Goal: Find specific page/section: Find specific page/section

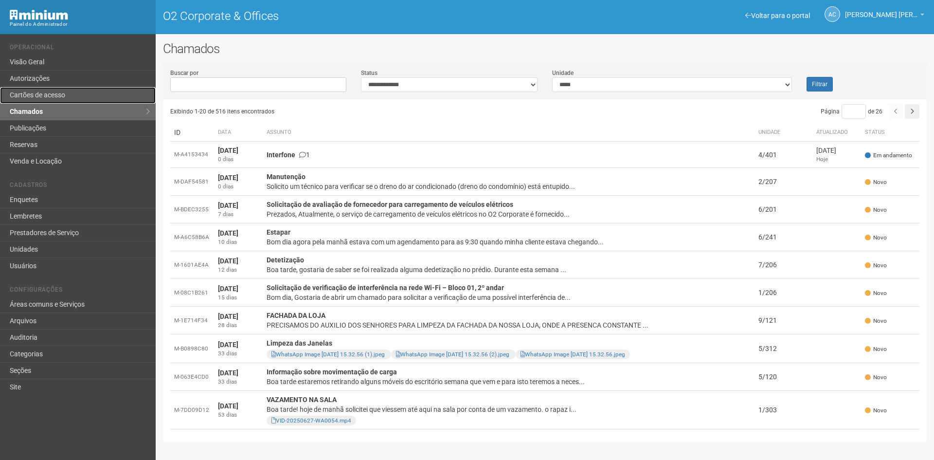
click at [50, 96] on link "Cartões de acesso" at bounding box center [78, 95] width 156 height 17
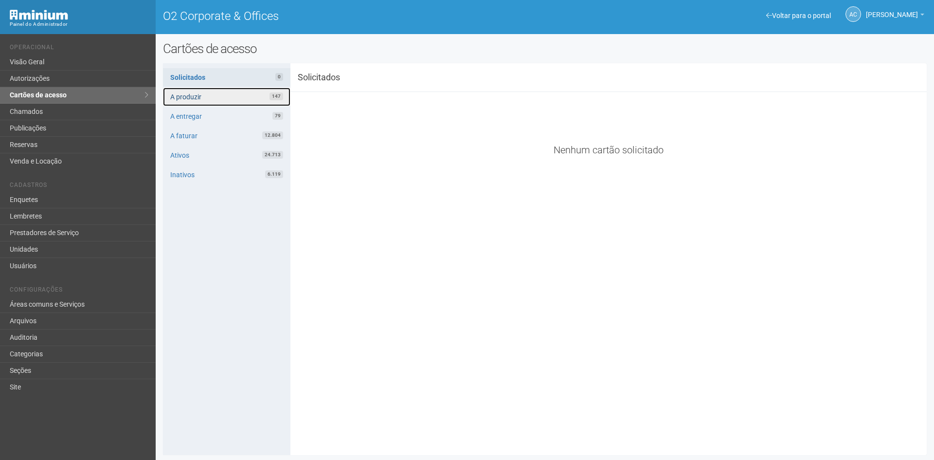
click at [221, 94] on link "A produzir 147" at bounding box center [226, 97] width 127 height 18
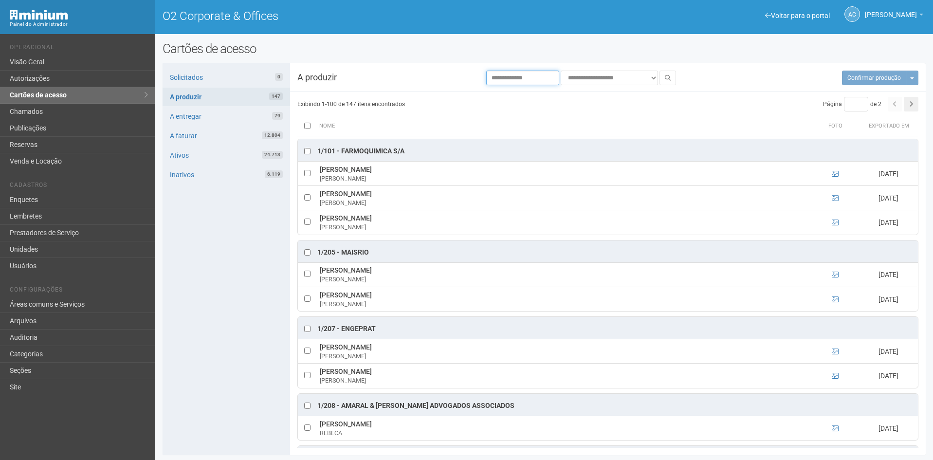
click at [500, 83] on input "text" at bounding box center [522, 78] width 73 height 15
type input "******"
click at [666, 78] on icon at bounding box center [668, 78] width 6 height 6
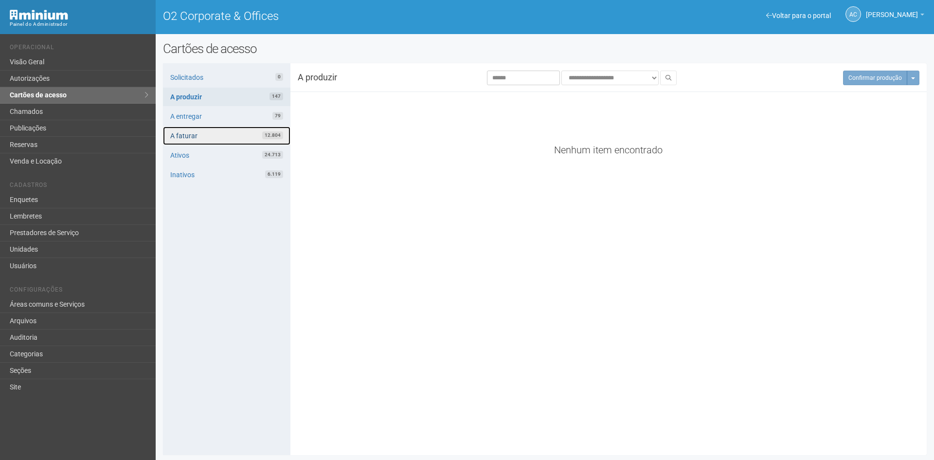
click at [224, 132] on link "A faturar 12.804" at bounding box center [226, 135] width 127 height 18
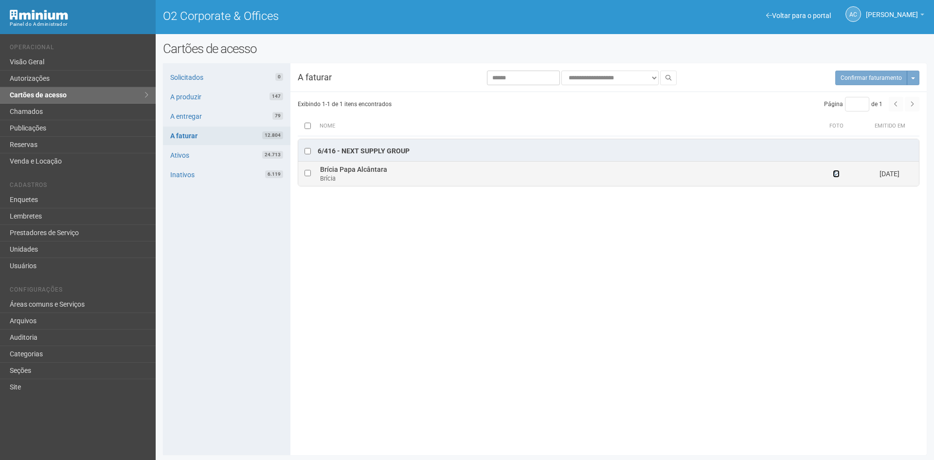
click at [834, 174] on icon at bounding box center [836, 173] width 7 height 7
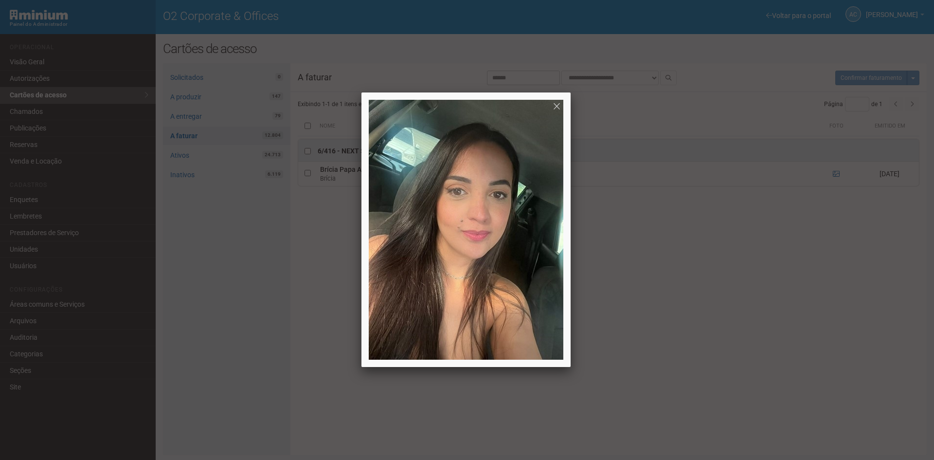
click at [710, 192] on div at bounding box center [467, 230] width 934 height 460
